Goal: Information Seeking & Learning: Learn about a topic

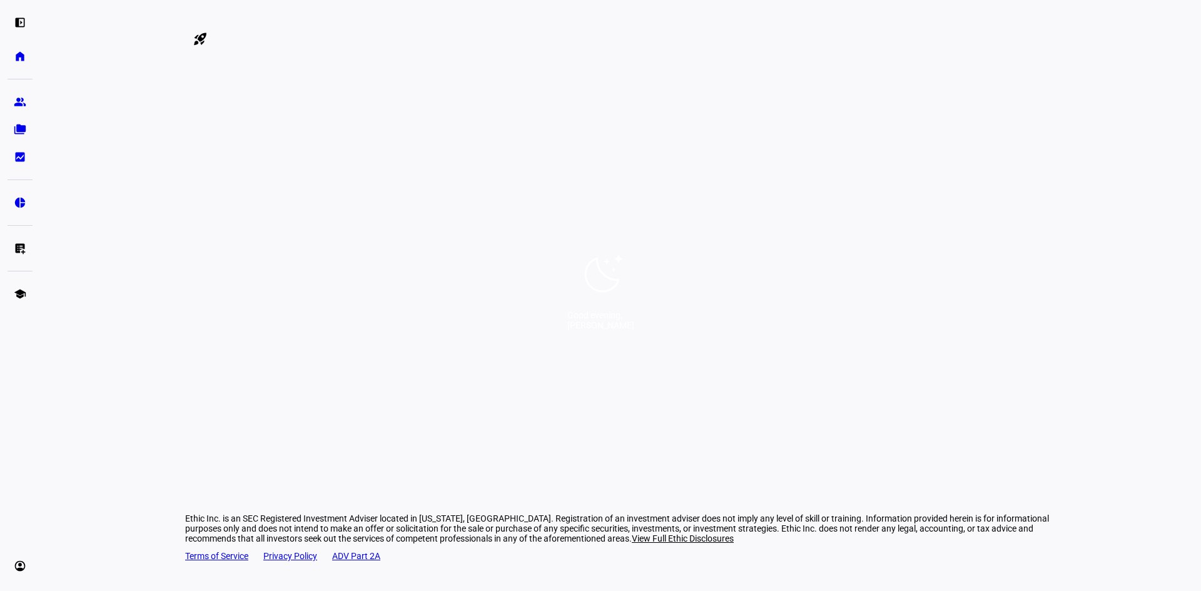
click at [503, 272] on div "Good evening, Carla" at bounding box center [600, 295] width 1201 height 591
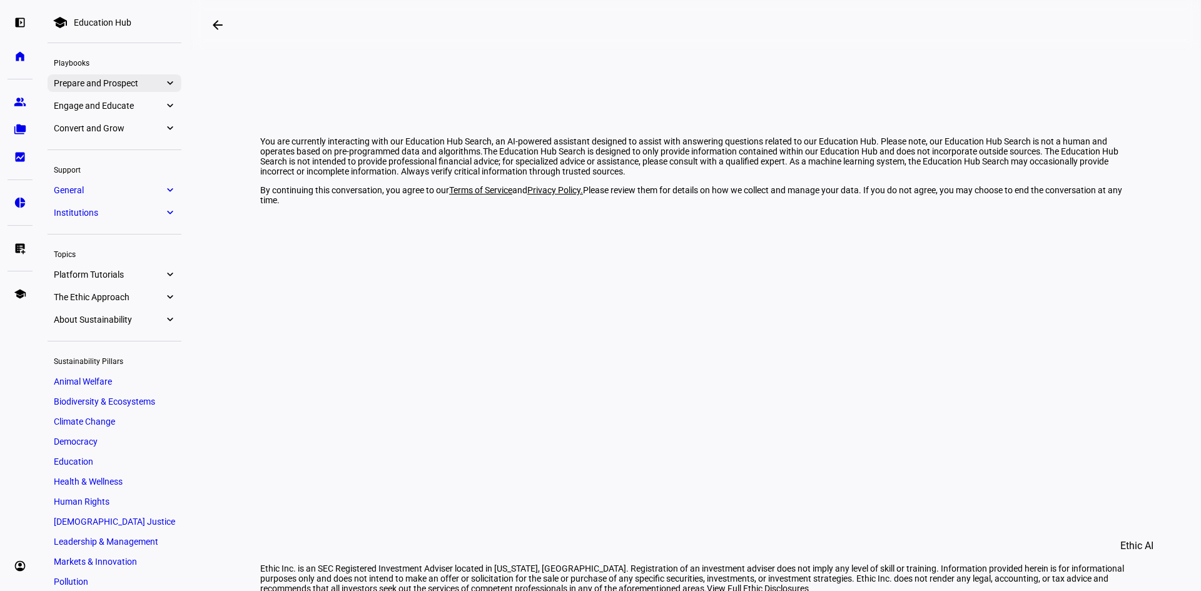
click at [173, 81] on eth-mat-symbol "expand_more" at bounding box center [169, 83] width 11 height 13
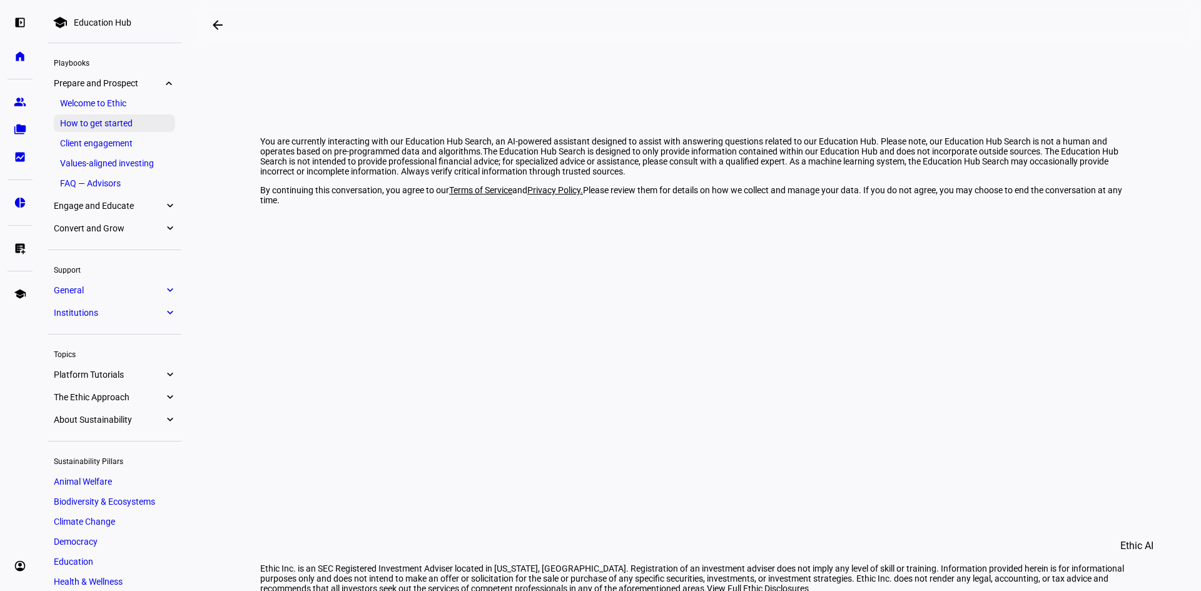
click at [91, 123] on link "How to get started" at bounding box center [114, 123] width 121 height 18
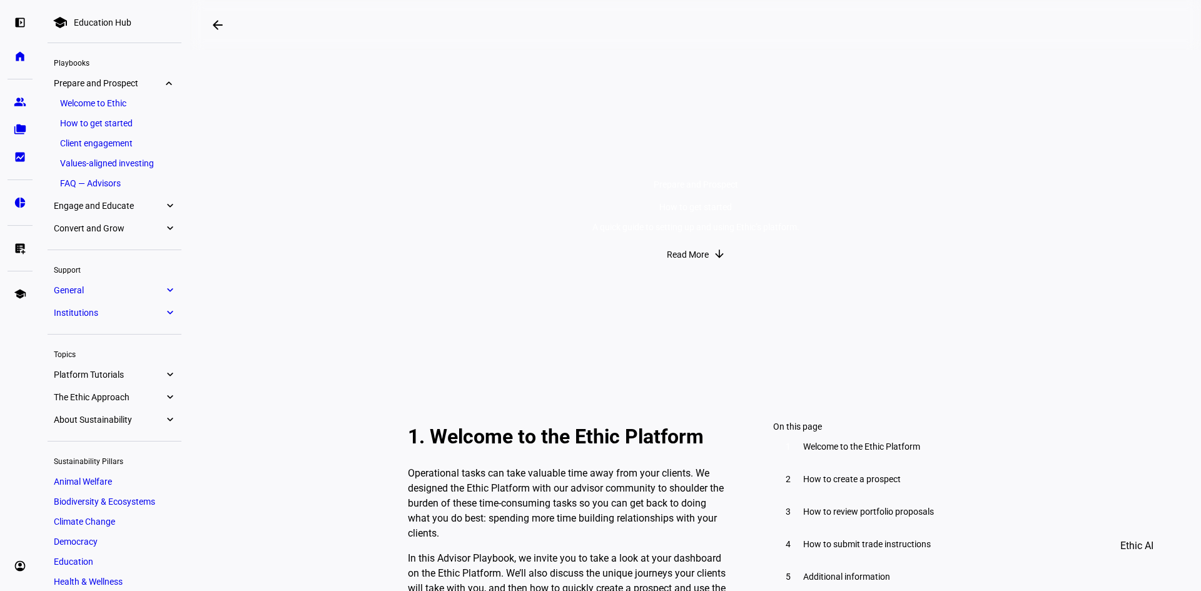
click at [102, 103] on link "Welcome to Ethic" at bounding box center [114, 103] width 121 height 18
